Goal: Understand process/instructions: Learn how to perform a task or action

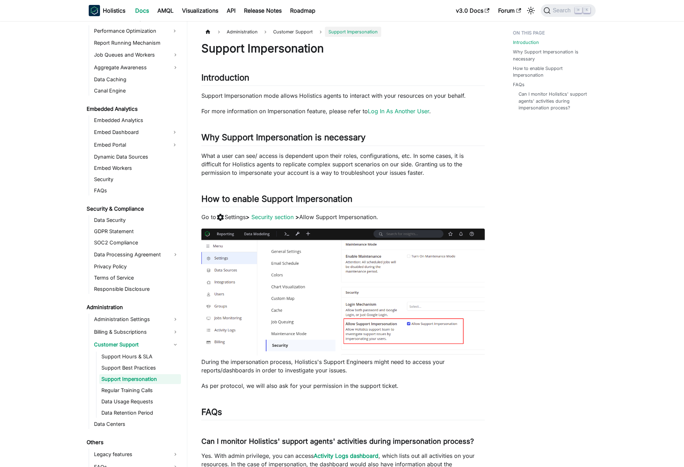
scroll to position [635, 0]
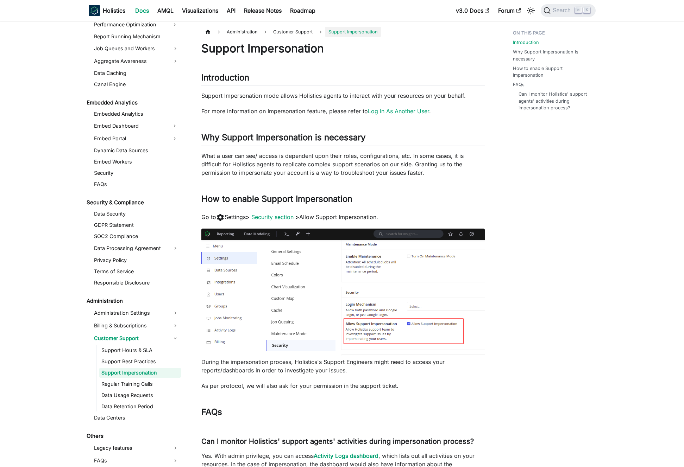
click at [279, 169] on p "What a user can see/ access is dependent upon their roles, configurations, etc.…" at bounding box center [342, 164] width 283 height 25
click at [306, 214] on p "Go to settings Settings > Security section > Allow Support Impersonation." at bounding box center [342, 217] width 283 height 9
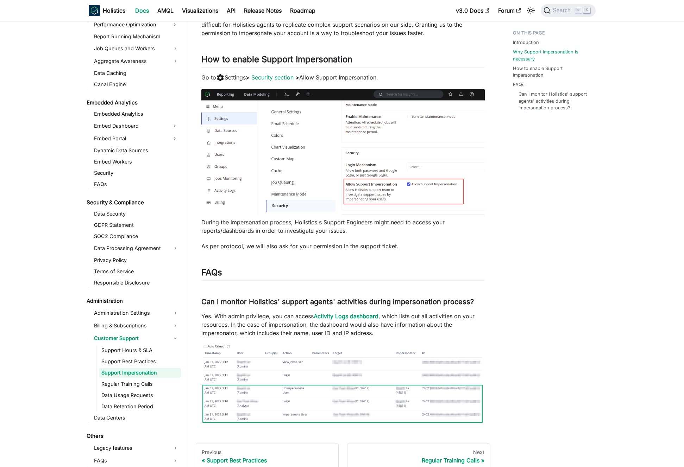
scroll to position [58, 0]
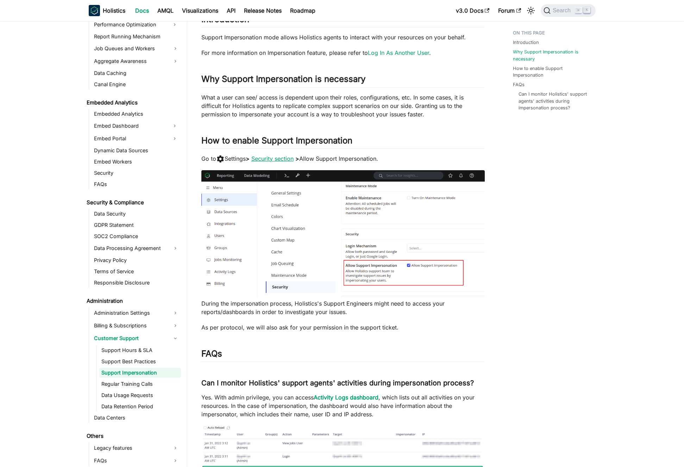
click at [290, 161] on link "Security section" at bounding box center [272, 158] width 42 height 7
click at [274, 107] on p "What a user can see/ access is dependent upon their roles, configurations, etc.…" at bounding box center [342, 105] width 283 height 25
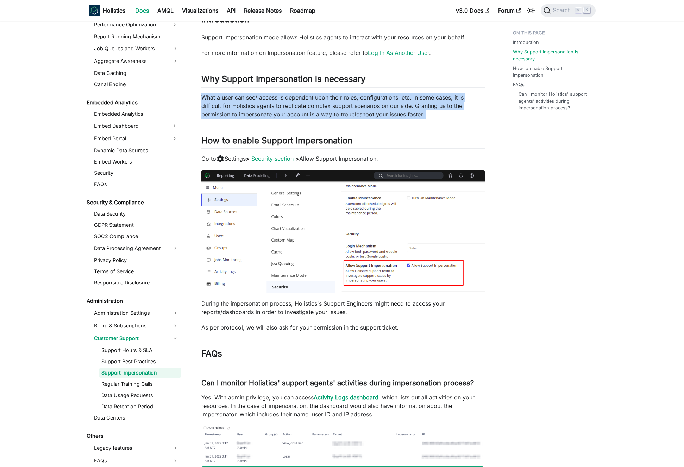
click at [274, 107] on p "What a user can see/ access is dependent upon their roles, configurations, etc.…" at bounding box center [342, 105] width 283 height 25
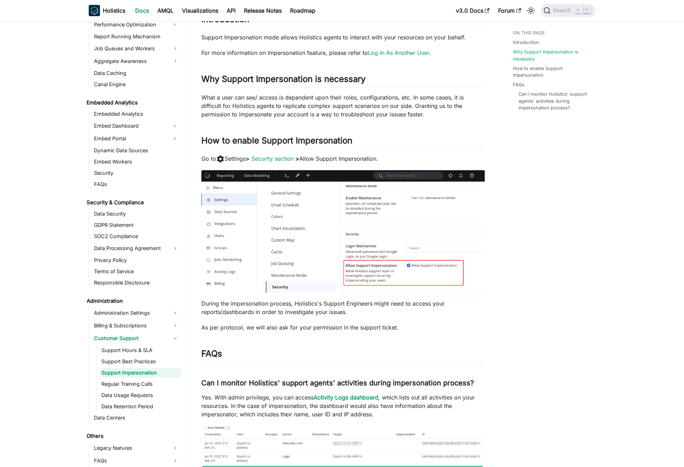
click at [284, 105] on p "What a user can see/ access is dependent upon their roles, configurations, etc.…" at bounding box center [342, 105] width 283 height 25
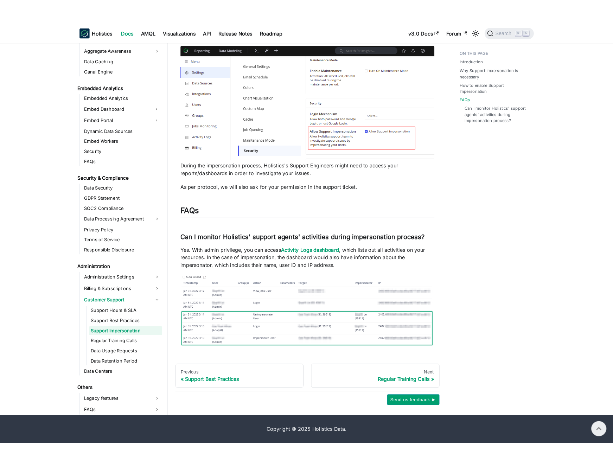
scroll to position [61, 0]
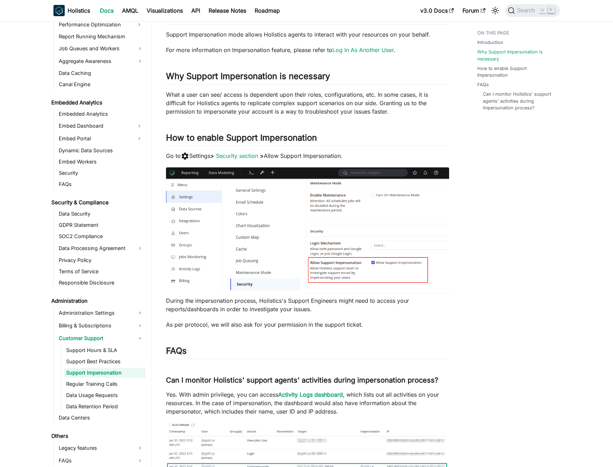
click at [270, 96] on p "What a user can see/ access is dependent upon their roles, configurations, etc.…" at bounding box center [307, 102] width 283 height 25
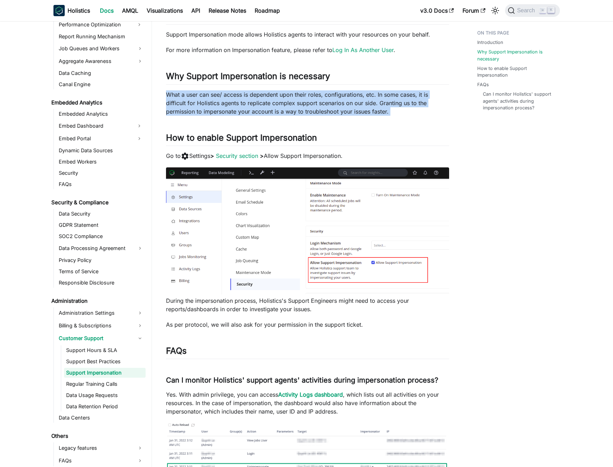
click at [270, 96] on p "What a user can see/ access is dependent upon their roles, configurations, etc.…" at bounding box center [307, 102] width 283 height 25
click at [273, 96] on p "What a user can see/ access is dependent upon their roles, configurations, etc.…" at bounding box center [307, 102] width 283 height 25
